Goal: Navigation & Orientation: Find specific page/section

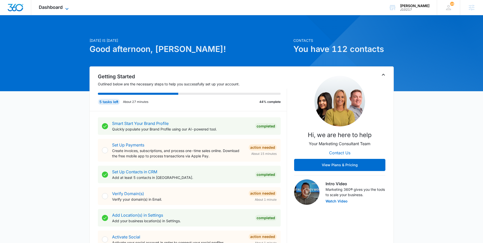
click at [62, 7] on span "Dashboard" at bounding box center [51, 7] width 24 height 5
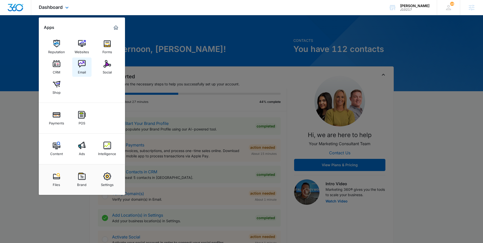
click at [80, 70] on div "Email" at bounding box center [82, 71] width 8 height 7
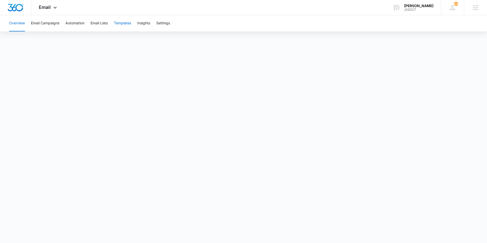
click at [125, 26] on button "Templates" at bounding box center [122, 23] width 17 height 16
click at [73, 24] on button "Automation" at bounding box center [74, 23] width 19 height 16
click at [129, 25] on button "Templates" at bounding box center [122, 23] width 17 height 16
click at [152, 20] on div "Overview Email Campaigns Automation Email Lists Templates Insights Settings" at bounding box center [243, 23] width 475 height 16
click at [170, 25] on button "Settings" at bounding box center [163, 23] width 14 height 16
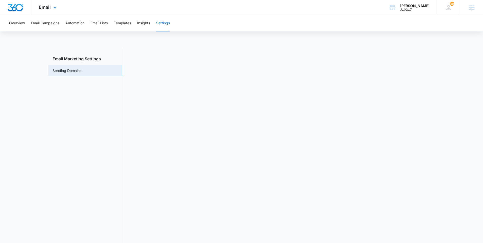
click at [58, 9] on div "Email Apps Reputation Websites Forms CRM Email Social Shop Payments POS Content…" at bounding box center [48, 7] width 34 height 15
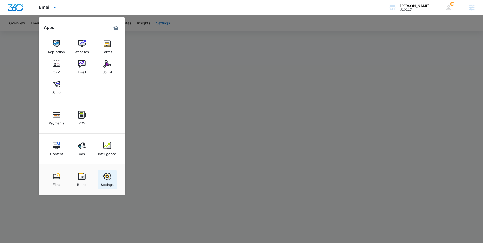
click at [112, 174] on link "Settings" at bounding box center [107, 179] width 19 height 19
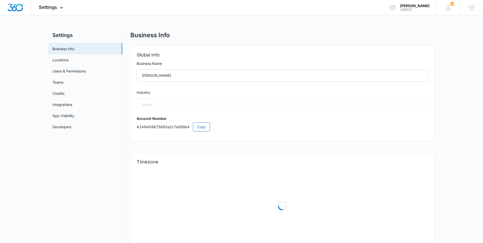
select select "54"
select select "US"
select select "America/[GEOGRAPHIC_DATA]"
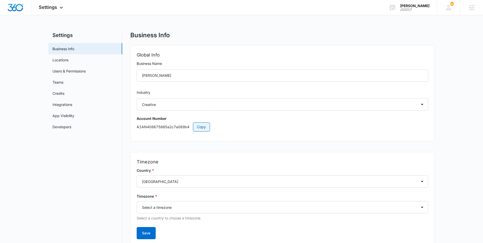
click at [205, 129] on span "Copy" at bounding box center [201, 127] width 9 height 6
drag, startPoint x: 46, startPoint y: 8, endPoint x: 58, endPoint y: 61, distance: 54.1
click at [47, 8] on span "Settings" at bounding box center [48, 7] width 18 height 5
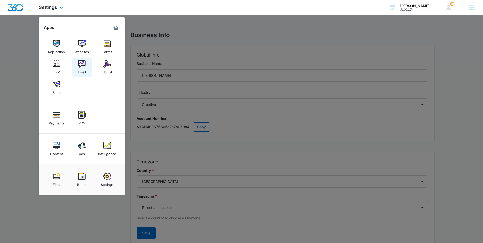
click at [82, 66] on img at bounding box center [82, 64] width 8 height 8
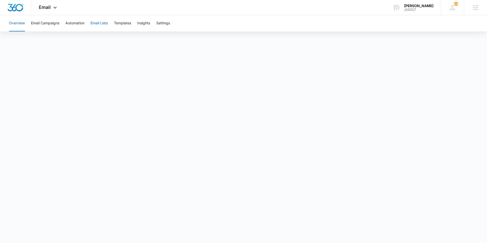
click at [103, 26] on button "Email Lists" at bounding box center [99, 23] width 17 height 16
click at [74, 24] on button "Automation" at bounding box center [74, 23] width 19 height 16
click at [122, 24] on button "Templates" at bounding box center [122, 23] width 17 height 16
click at [16, 5] on img "Dashboard" at bounding box center [15, 8] width 16 height 8
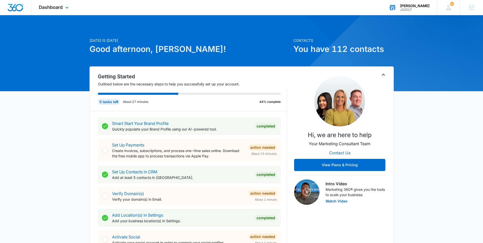
click at [418, 8] on div "J10217" at bounding box center [414, 10] width 29 height 4
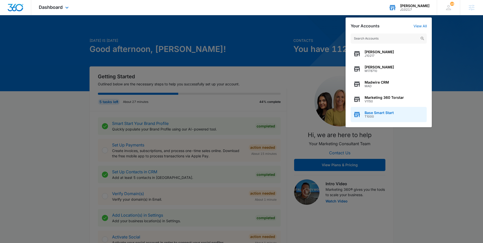
click at [386, 113] on span "Base Smart Start" at bounding box center [379, 113] width 29 height 4
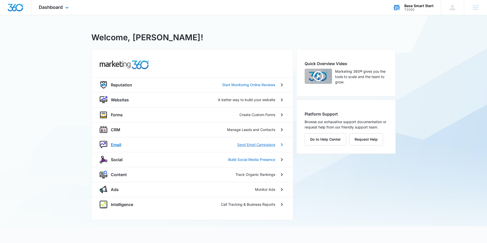
click at [121, 145] on p "Email" at bounding box center [116, 145] width 10 height 6
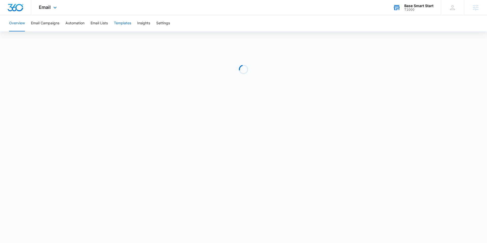
click at [127, 24] on button "Templates" at bounding box center [122, 23] width 17 height 16
click at [19, 8] on img "Dashboard" at bounding box center [15, 8] width 16 height 8
